Goal: Check status: Check status

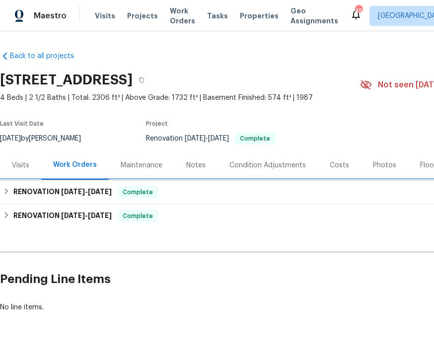
click at [72, 189] on span "[DATE]" at bounding box center [73, 191] width 24 height 7
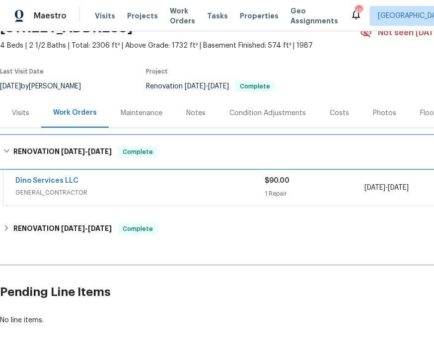
scroll to position [52, 0]
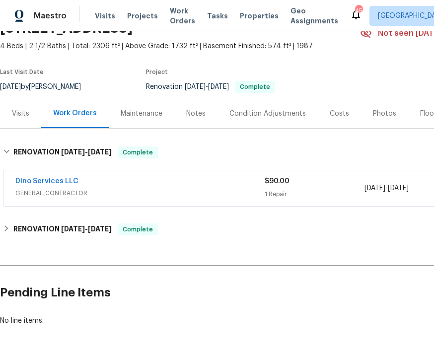
click at [85, 108] on div "Work Orders" at bounding box center [75, 113] width 44 height 10
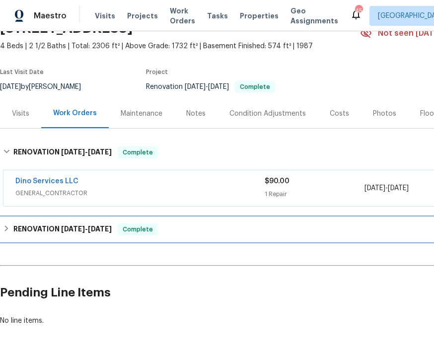
click at [68, 226] on span "[DATE]" at bounding box center [73, 228] width 24 height 7
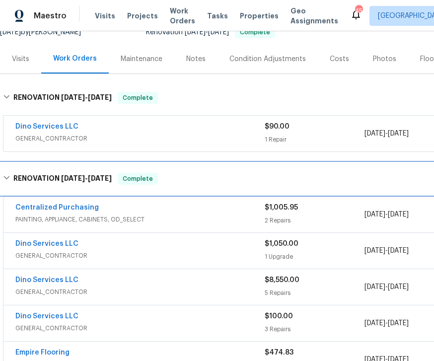
scroll to position [107, 0]
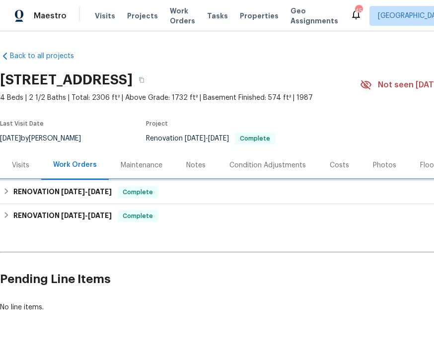
click at [140, 192] on span "Complete" at bounding box center [138, 192] width 38 height 10
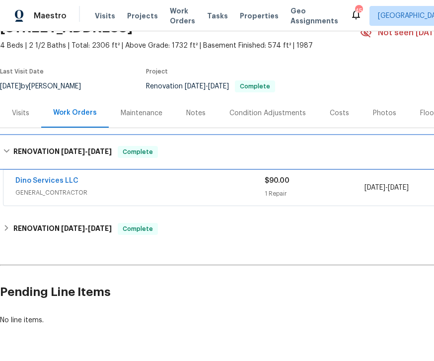
scroll to position [52, 0]
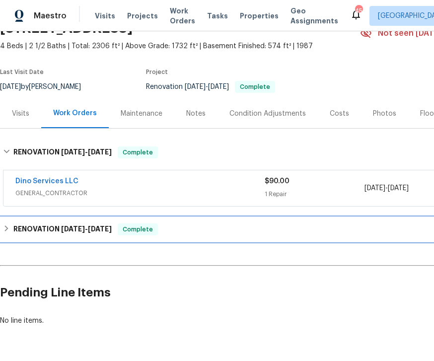
click at [182, 239] on div "RENOVATION [DATE] - [DATE] Complete" at bounding box center [280, 230] width 561 height 24
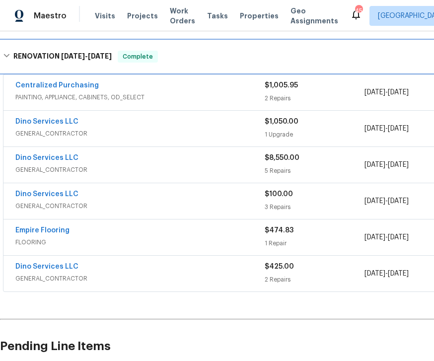
scroll to position [229, 0]
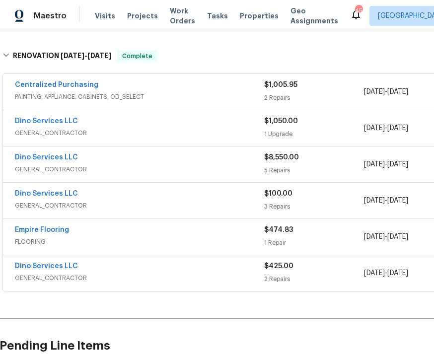
click at [235, 162] on div "Dino Services LLC" at bounding box center [139, 158] width 249 height 12
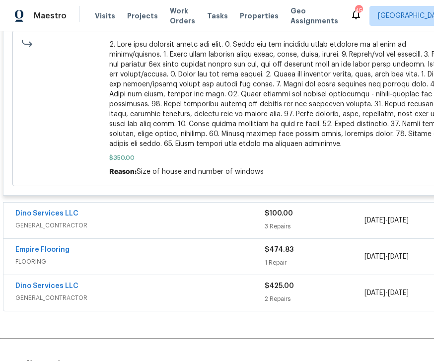
scroll to position [1090, 0]
click at [179, 221] on span "GENERAL_CONTRACTOR" at bounding box center [139, 226] width 249 height 10
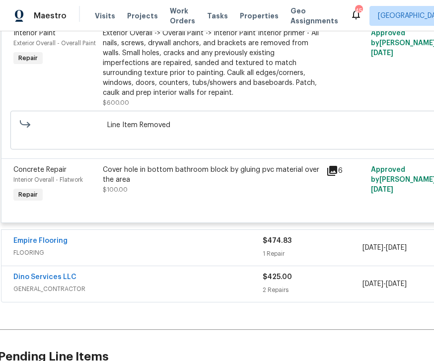
scroll to position [1452, 2]
click at [181, 287] on span "GENERAL_CONTRACTOR" at bounding box center [137, 289] width 249 height 10
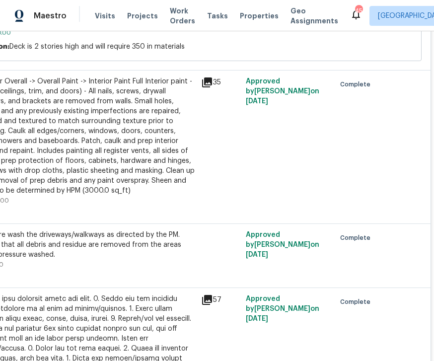
scroll to position [633, 127]
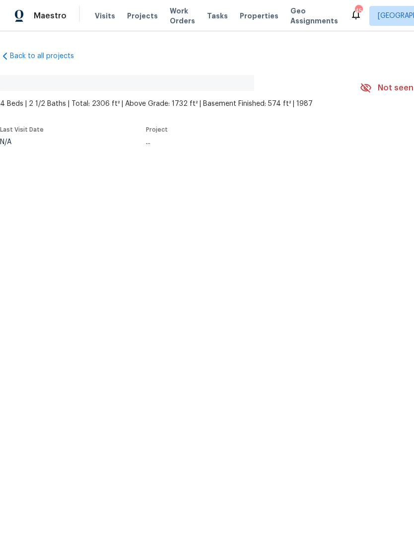
scroll to position [0, 147]
